Goal: Information Seeking & Learning: Learn about a topic

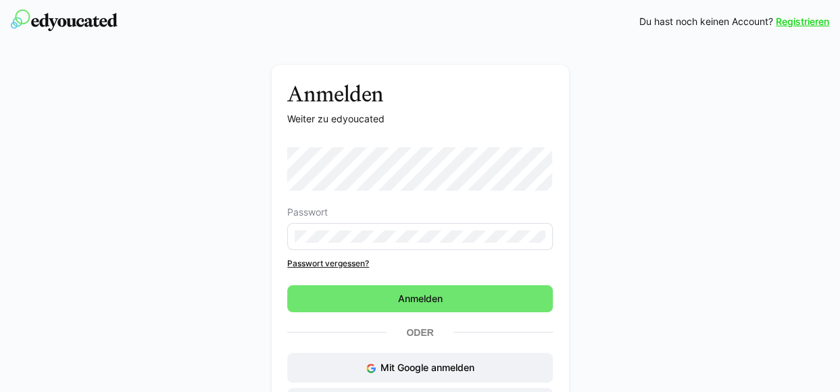
click at [412, 328] on p "Oder" at bounding box center [420, 332] width 66 height 19
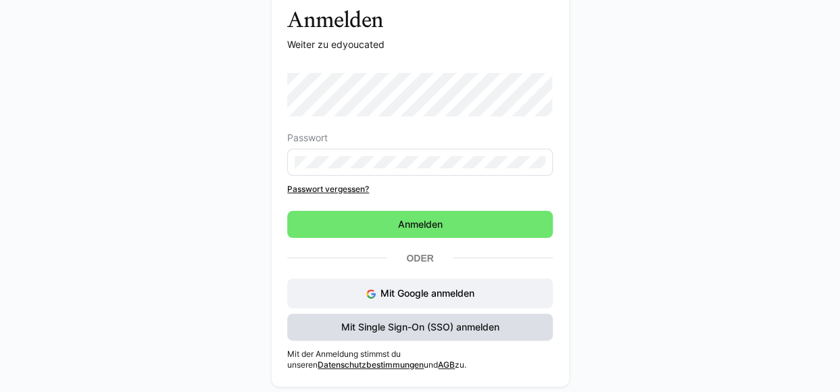
click at [409, 318] on span "Mit Single Sign-On (SSO) anmelden" at bounding box center [420, 327] width 266 height 27
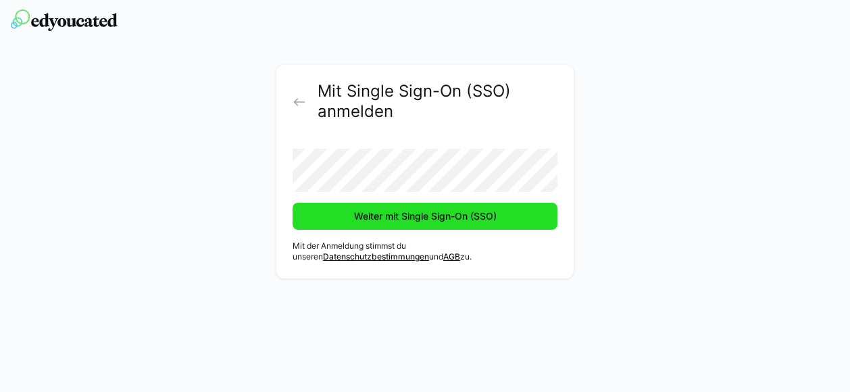
click at [397, 225] on span "Weiter mit Single Sign-On (SSO)" at bounding box center [425, 216] width 265 height 27
click at [374, 213] on span "Weiter mit Single Sign-On (SSO)" at bounding box center [425, 217] width 147 height 14
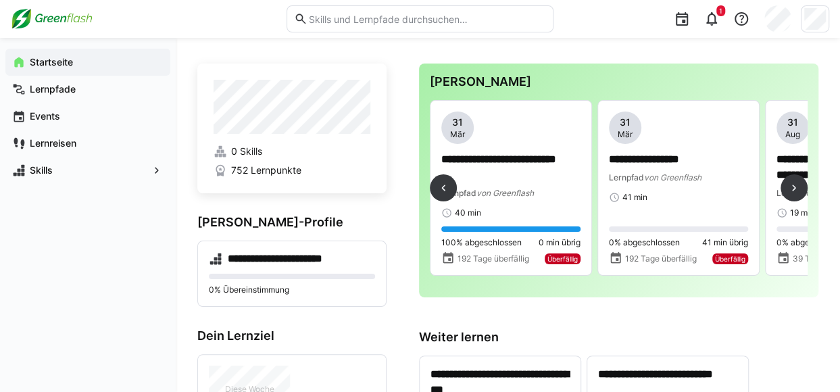
scroll to position [0, 272]
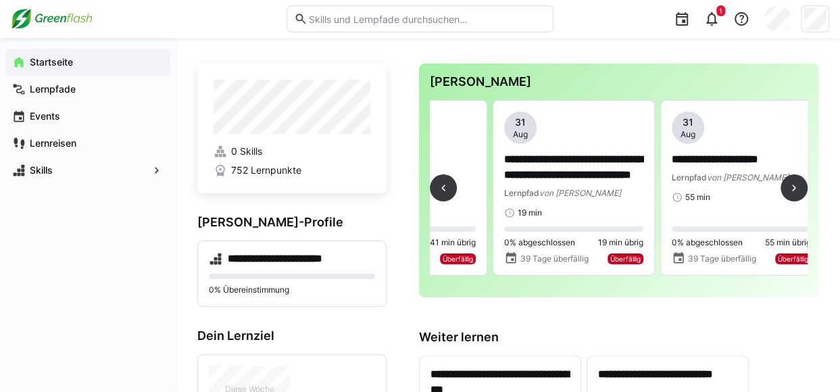
drag, startPoint x: 516, startPoint y: 285, endPoint x: 503, endPoint y: 287, distance: 13.1
click at [503, 287] on div "**********" at bounding box center [619, 193] width 378 height 187
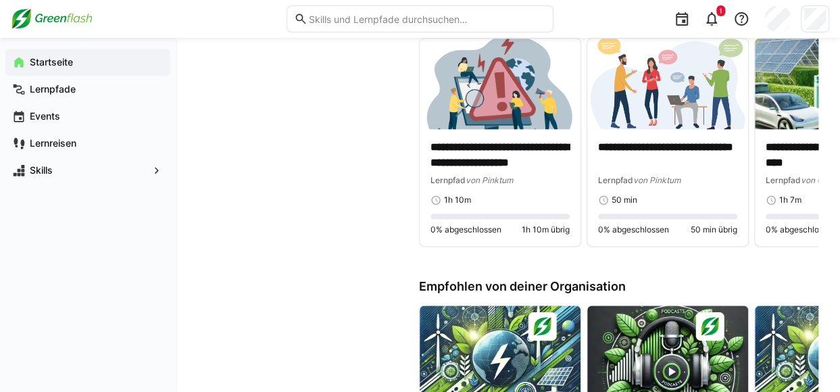
scroll to position [750, 0]
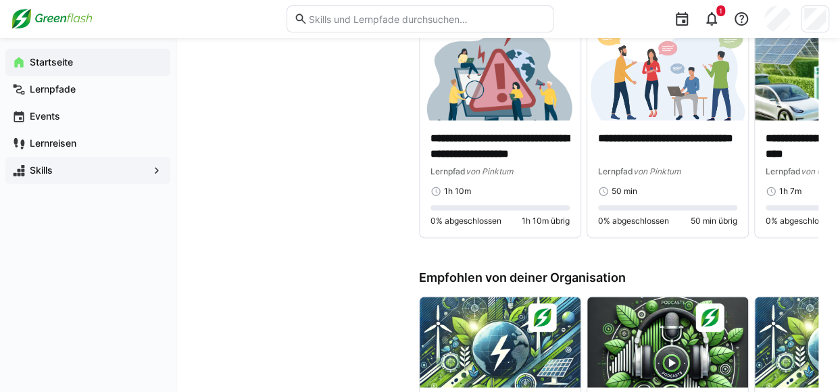
click at [92, 159] on div "Skills" at bounding box center [87, 170] width 165 height 27
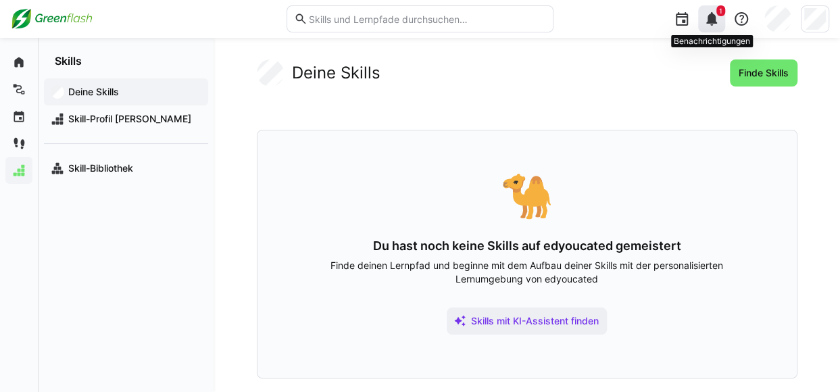
click at [714, 25] on eds-icon at bounding box center [712, 19] width 16 height 16
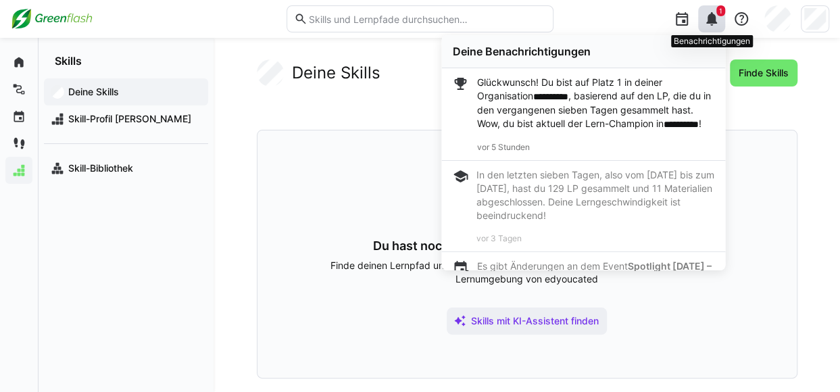
click at [714, 25] on eds-icon at bounding box center [712, 19] width 16 height 16
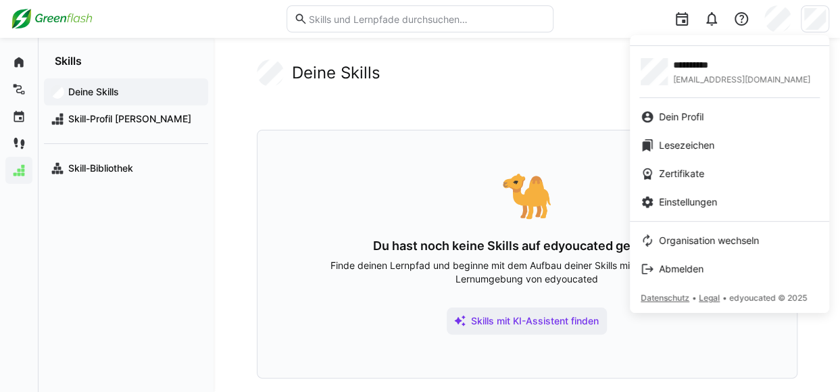
click at [412, 148] on div at bounding box center [420, 196] width 840 height 392
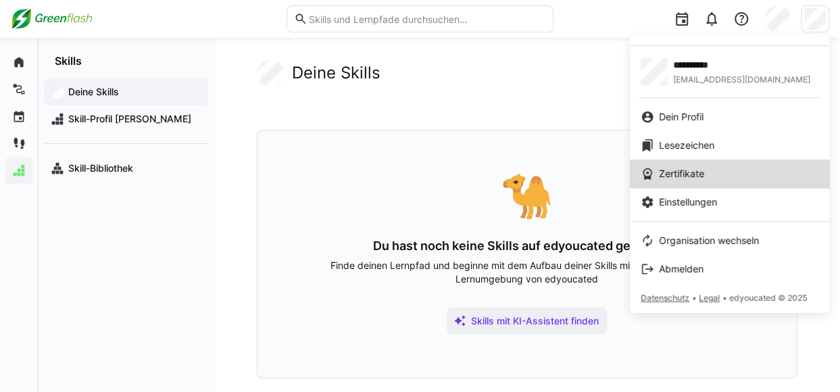
click at [666, 184] on link "Zertifikate" at bounding box center [729, 173] width 199 height 28
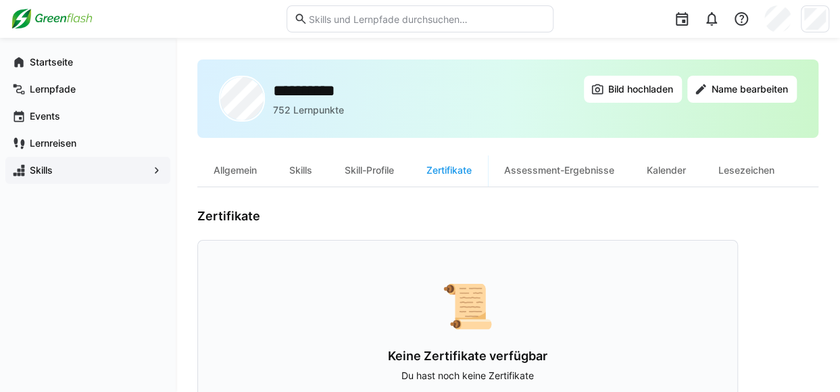
scroll to position [77, 0]
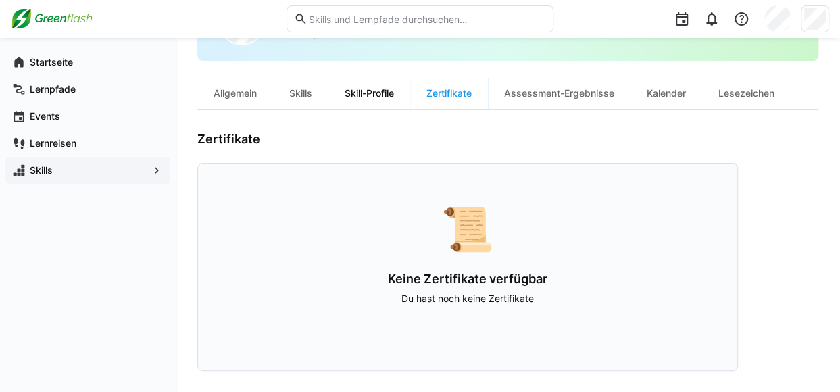
click at [374, 98] on div "Skill-Profile" at bounding box center [369, 93] width 82 height 32
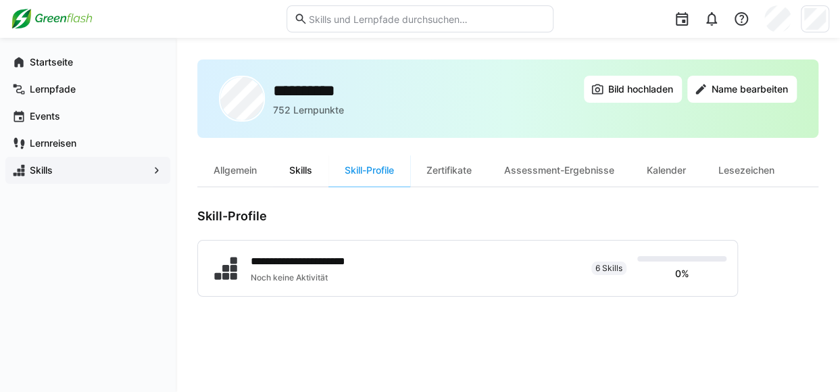
click at [288, 166] on div "Skills" at bounding box center [300, 170] width 55 height 32
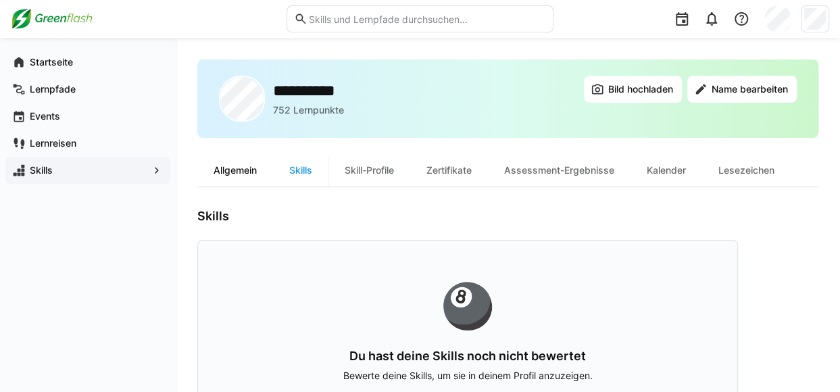
click at [243, 178] on div "Allgemein" at bounding box center [235, 170] width 76 height 32
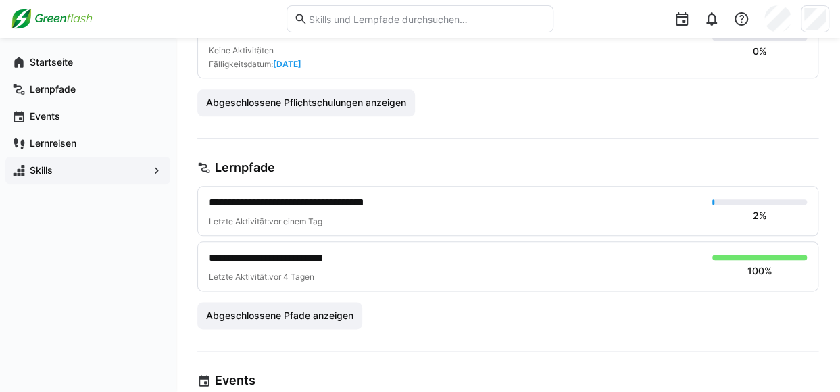
scroll to position [673, 0]
click at [279, 326] on app-user-profile-insights "**********" at bounding box center [507, 325] width 621 height 1087
click at [276, 321] on span "Abgeschlossene Pfade anzeigen" at bounding box center [279, 315] width 165 height 27
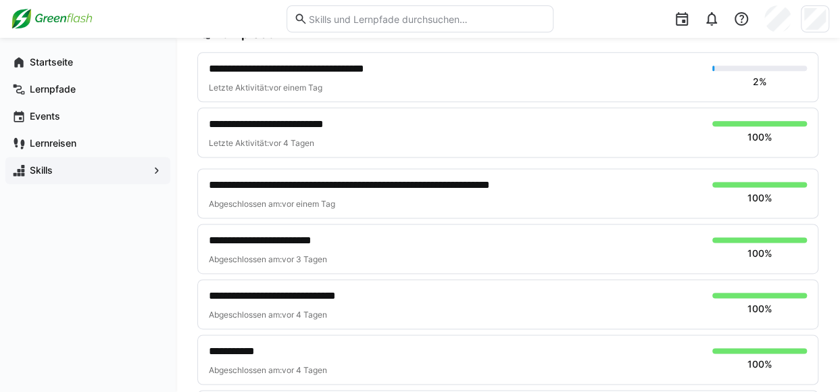
scroll to position [915, 0]
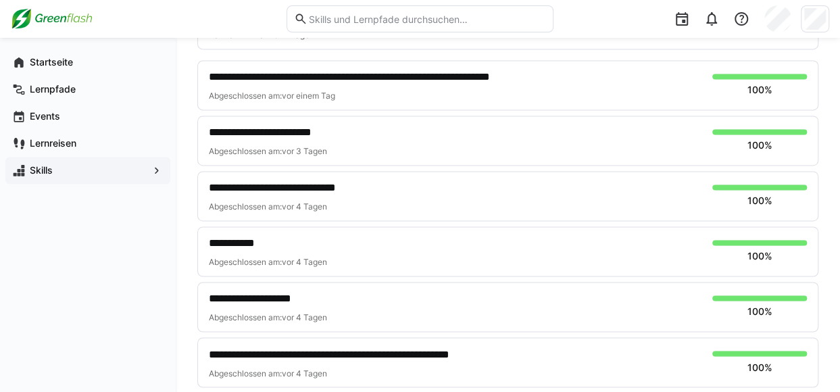
click at [56, 178] on div "Skills" at bounding box center [87, 170] width 165 height 27
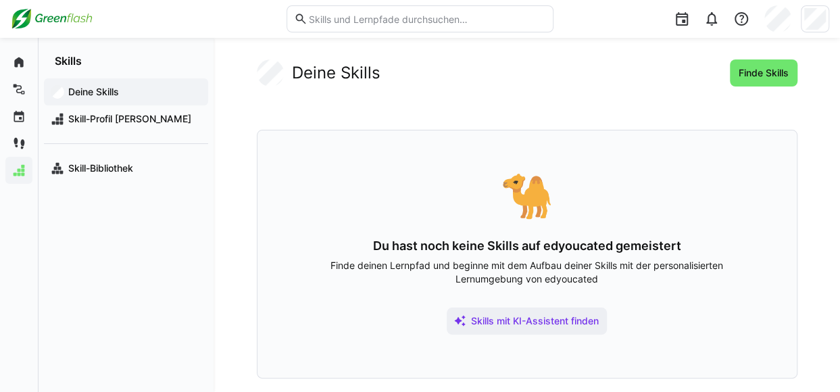
scroll to position [7, 0]
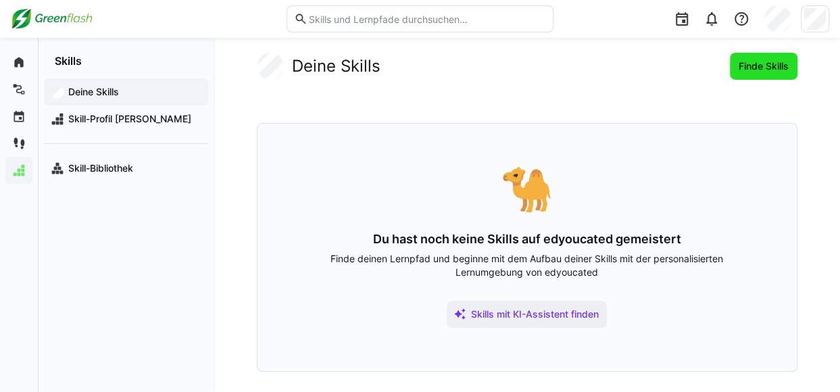
click at [756, 57] on span "Finde Skills" at bounding box center [764, 66] width 68 height 27
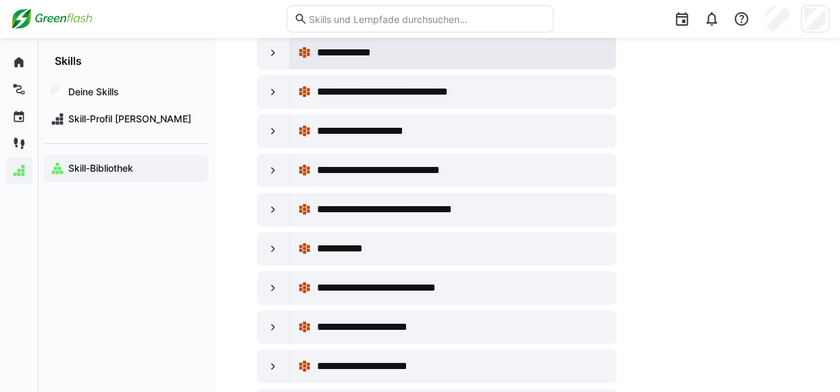
scroll to position [171, 0]
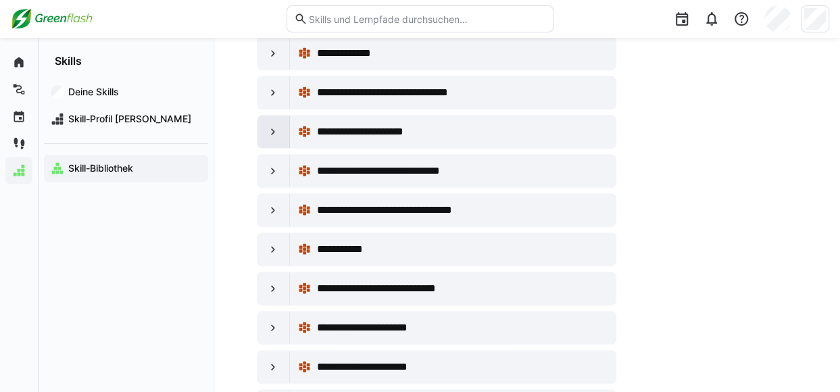
click at [282, 133] on div at bounding box center [273, 132] width 32 height 32
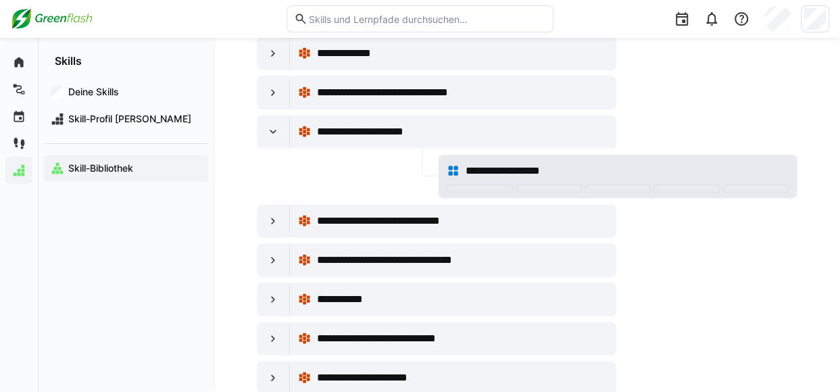
click at [500, 169] on span "**********" at bounding box center [514, 171] width 99 height 16
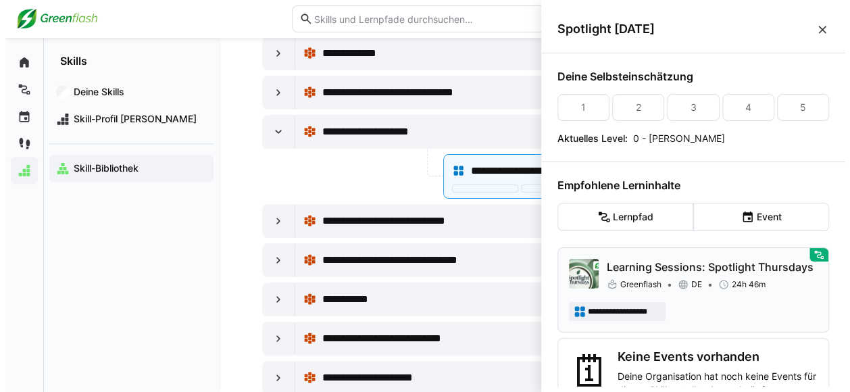
scroll to position [36, 0]
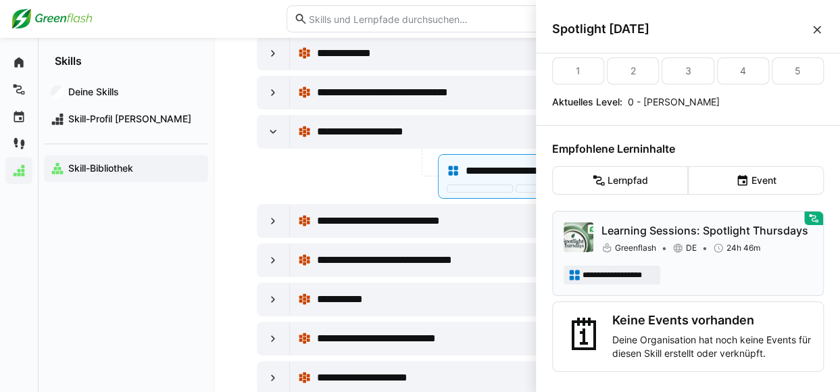
click at [737, 268] on div "**********" at bounding box center [688, 275] width 249 height 19
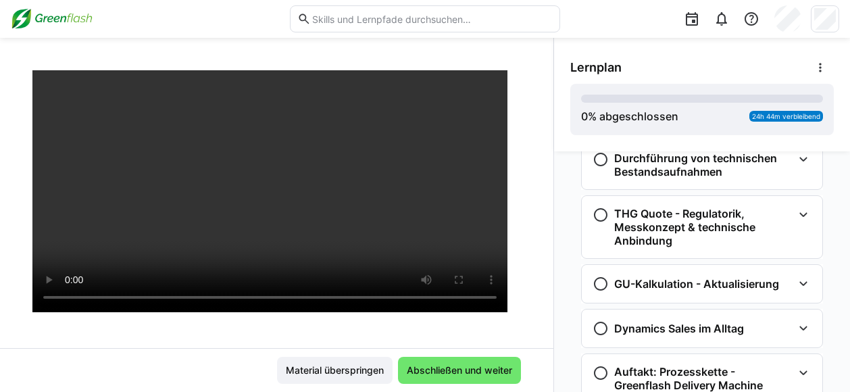
scroll to position [1105, 0]
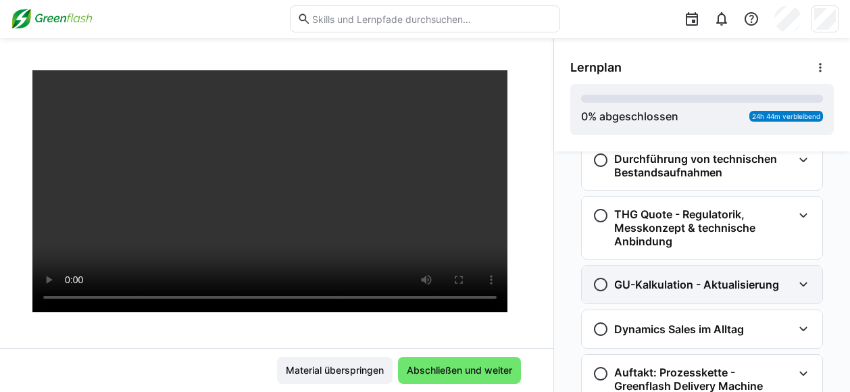
click at [703, 279] on h3 "GU-Kalkulation - Aktualisierung" at bounding box center [696, 285] width 165 height 14
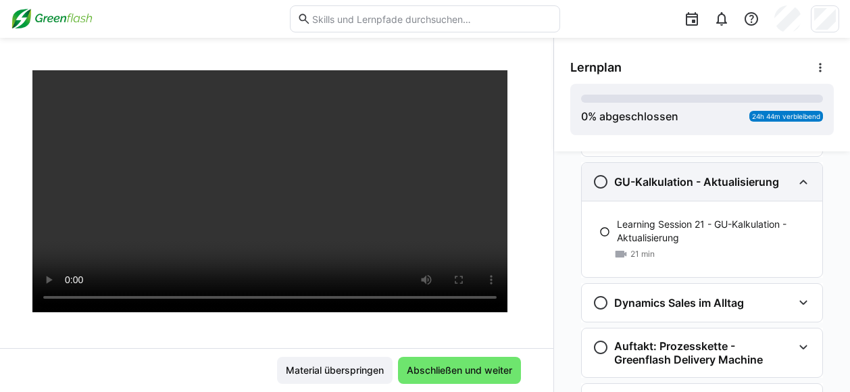
scroll to position [1207, 0]
click at [697, 191] on div "GU-Kalkulation - Aktualisierung" at bounding box center [702, 183] width 241 height 38
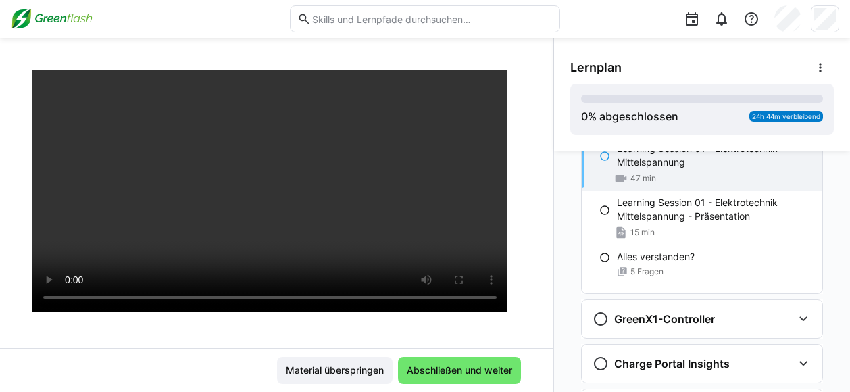
scroll to position [0, 0]
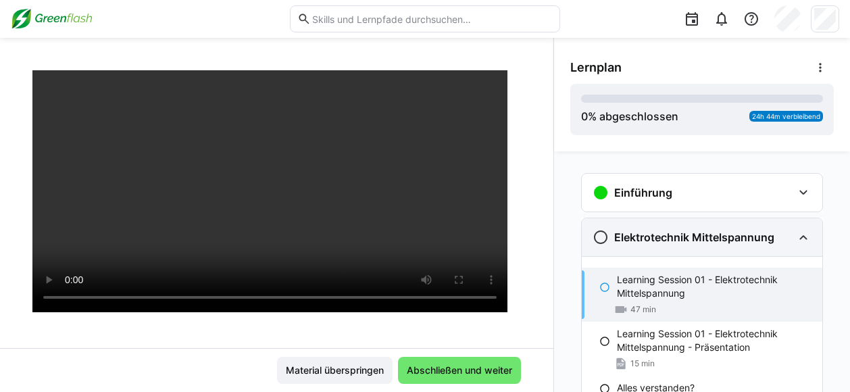
click at [690, 229] on div "Elektrotechnik Mittelspannung" at bounding box center [684, 237] width 182 height 16
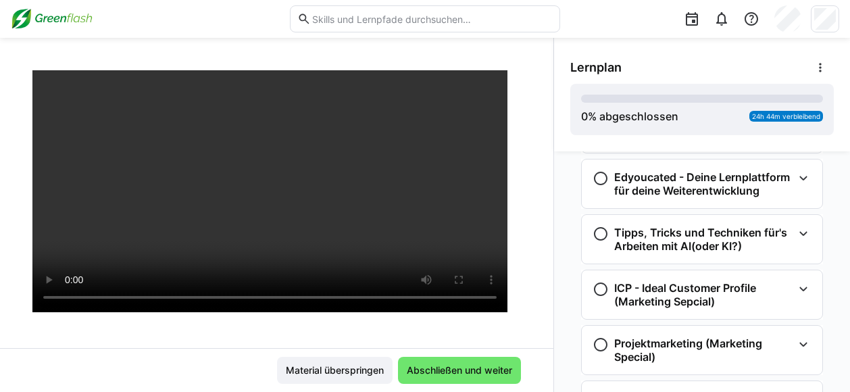
scroll to position [1332, 0]
